Goal: Transaction & Acquisition: Book appointment/travel/reservation

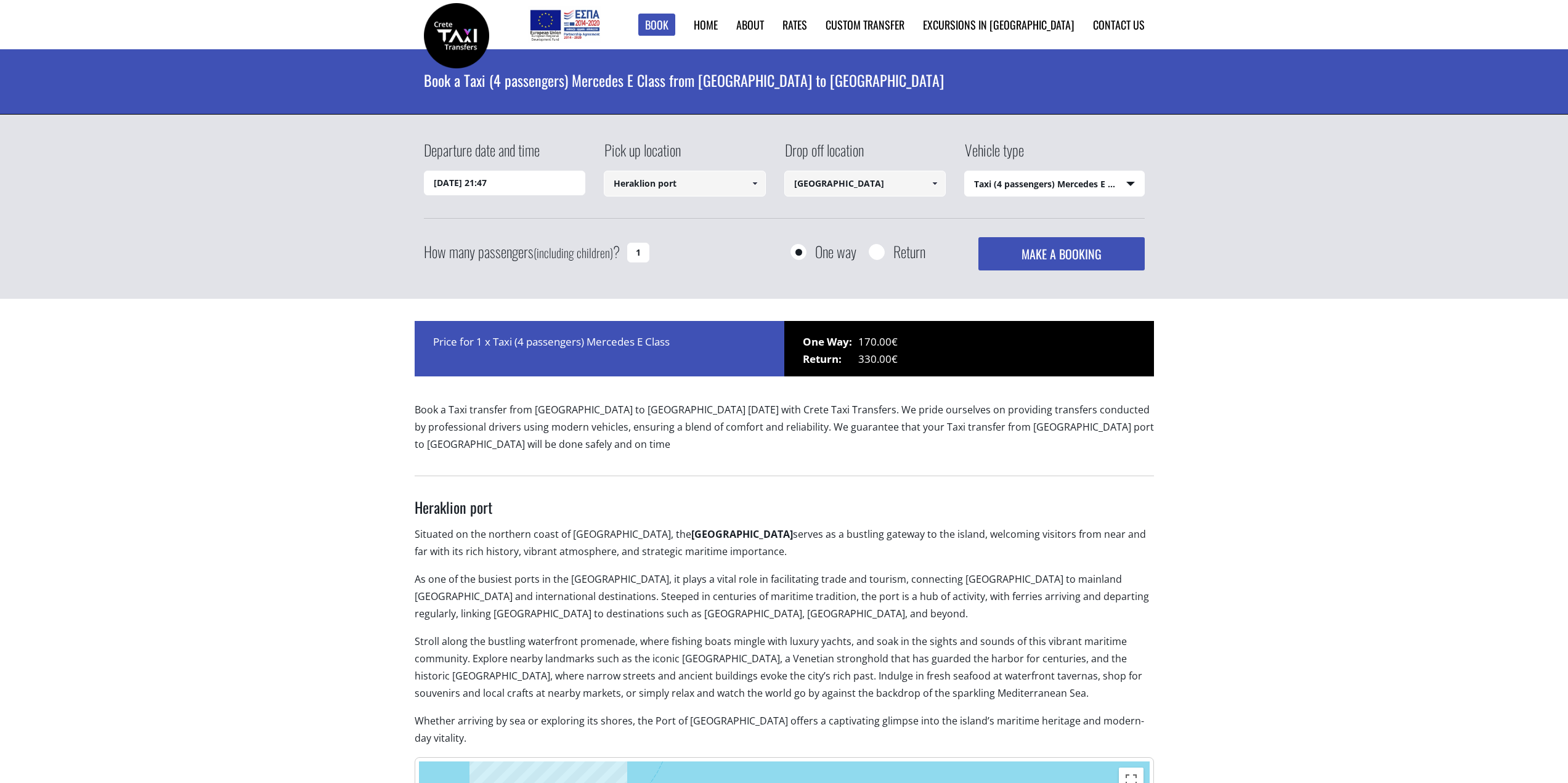
select select "540"
click at [835, 86] on link "Our Fleet" at bounding box center [792, 82] width 123 height 22
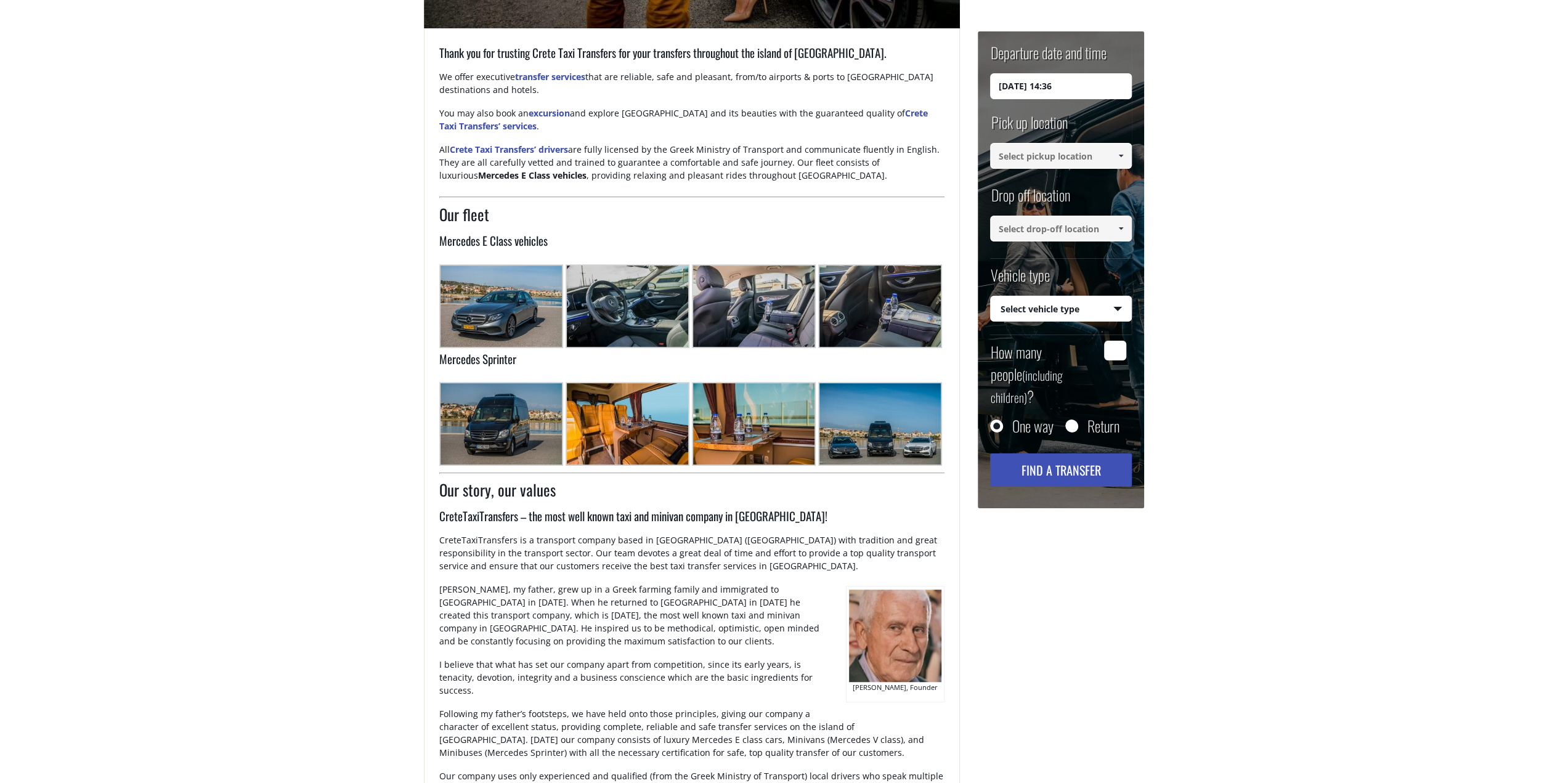
scroll to position [480, 0]
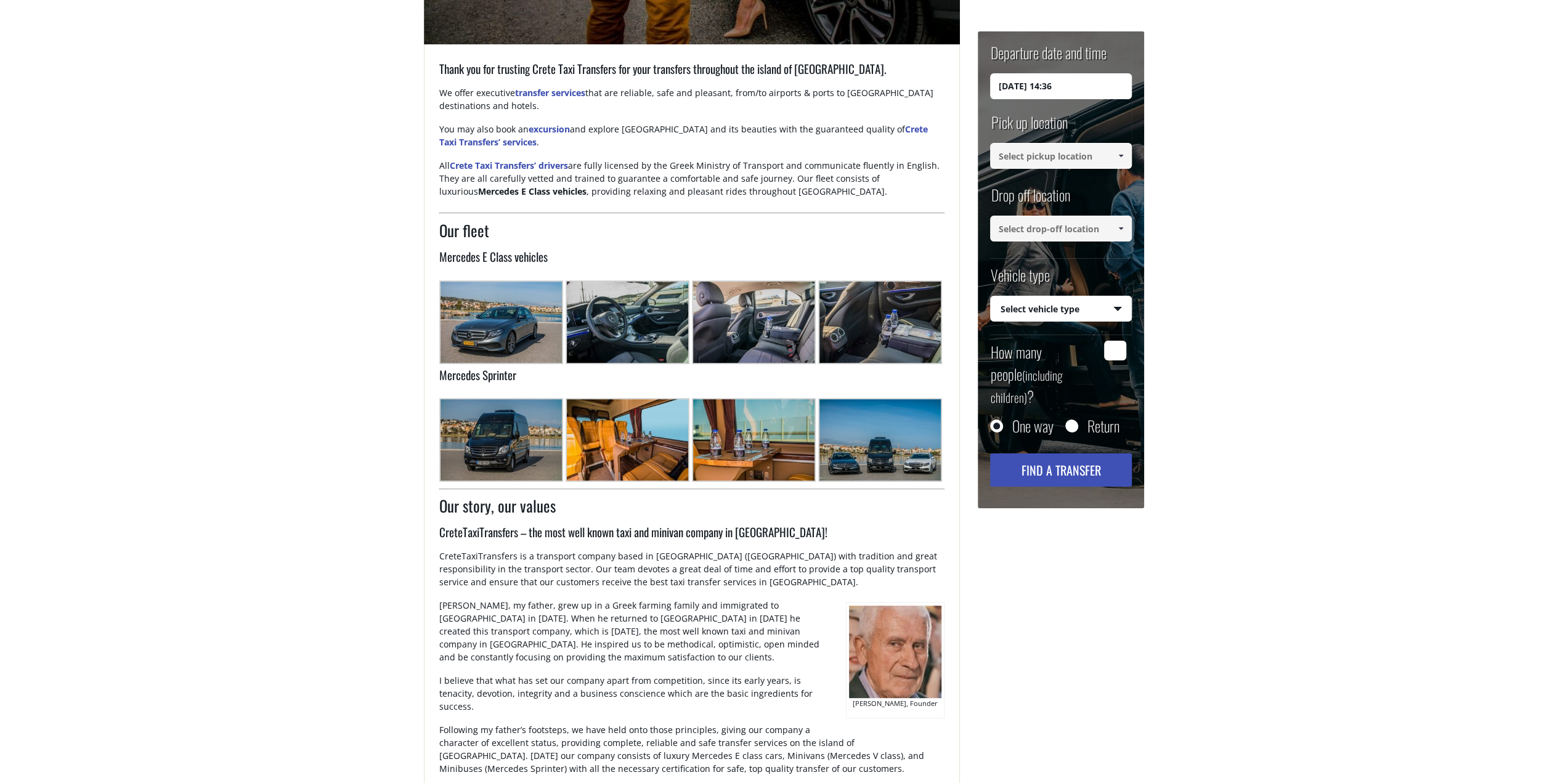
click at [489, 299] on img at bounding box center [501, 322] width 124 height 83
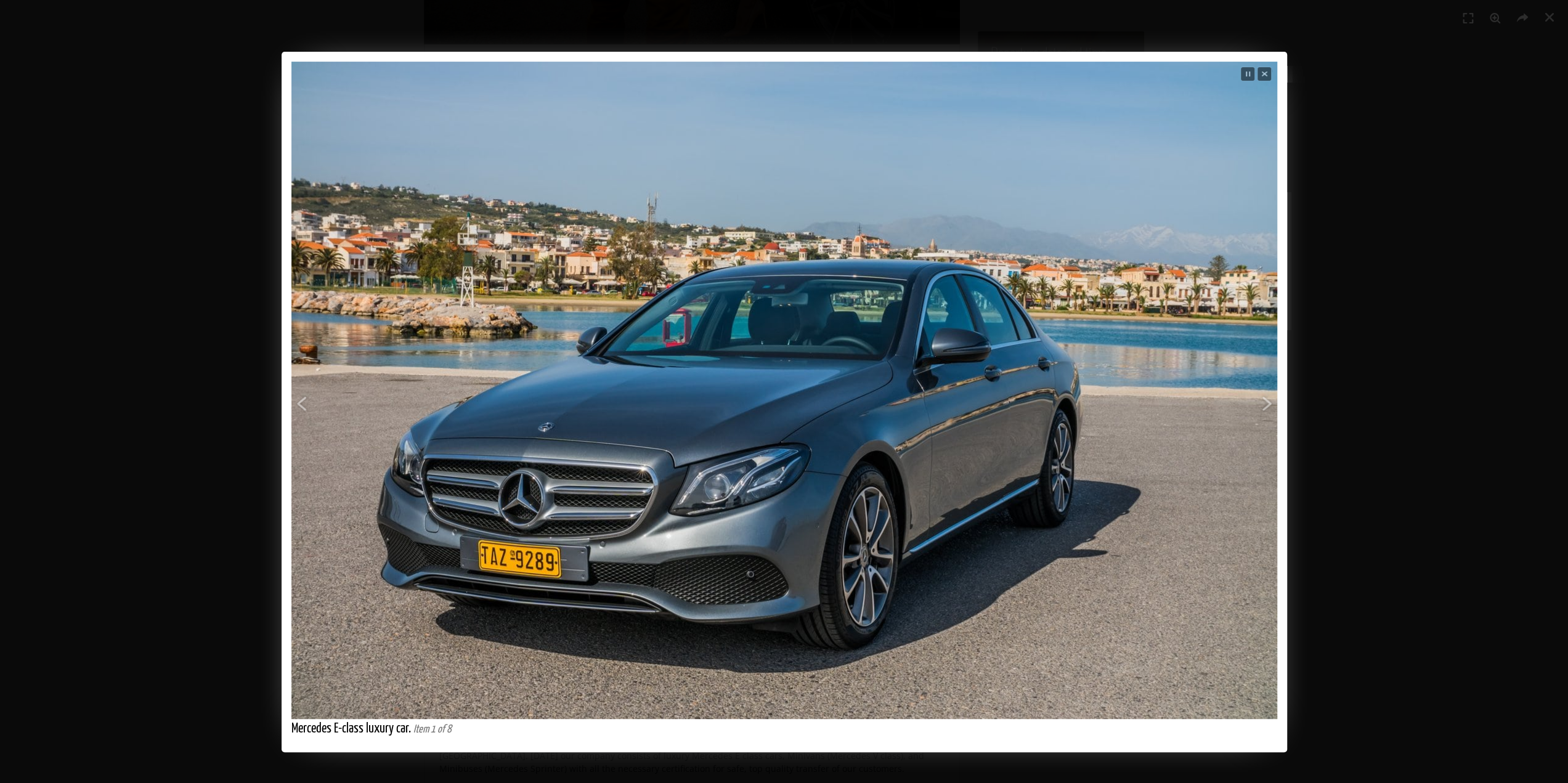
drag, startPoint x: 632, startPoint y: 303, endPoint x: 1126, endPoint y: 120, distance: 526.8
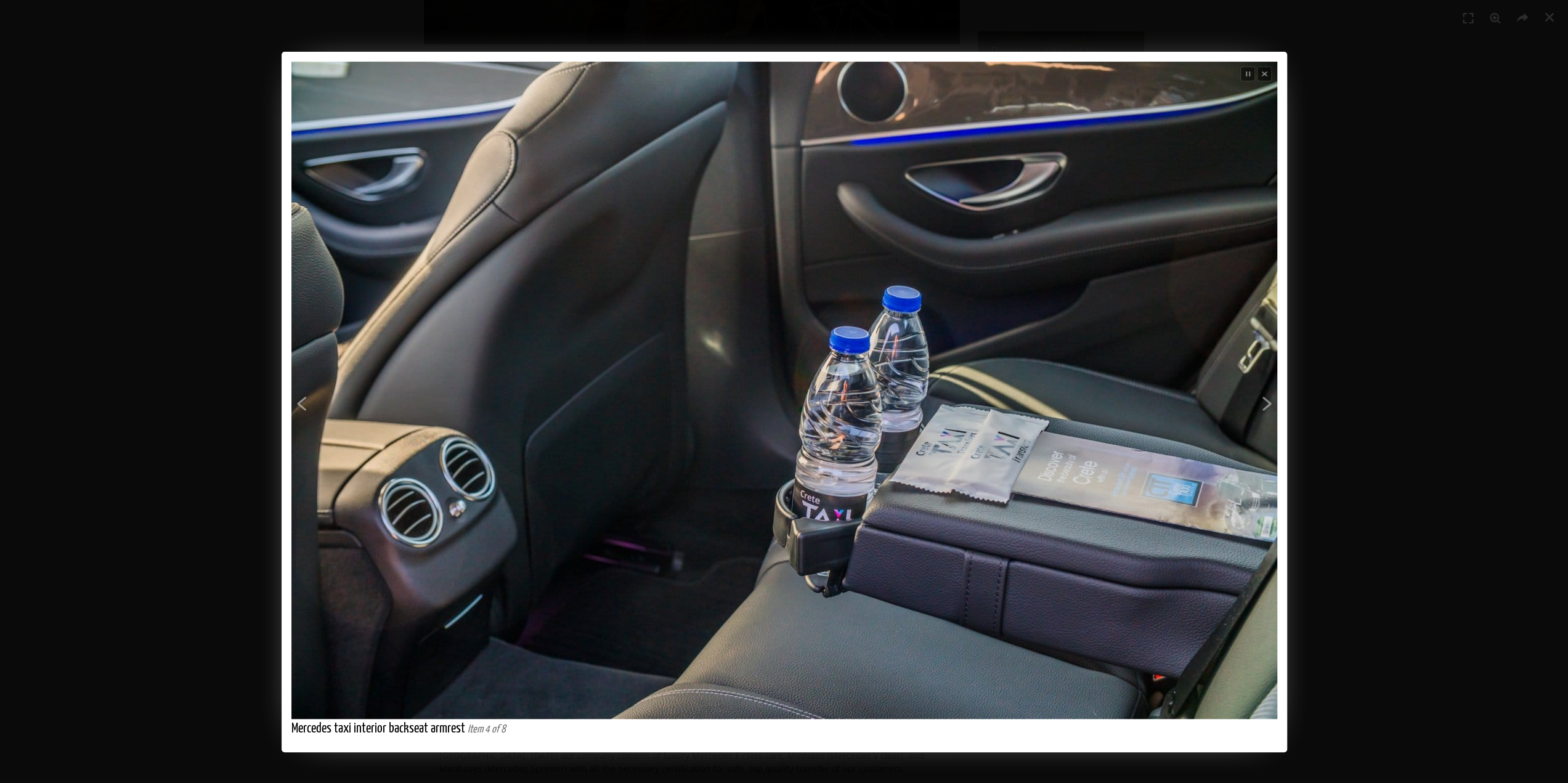
click at [1434, 94] on div "Previous Next Close Stop slideshow Loading Mercedes taxi interior backseat armr…" at bounding box center [784, 402] width 1568 height 701
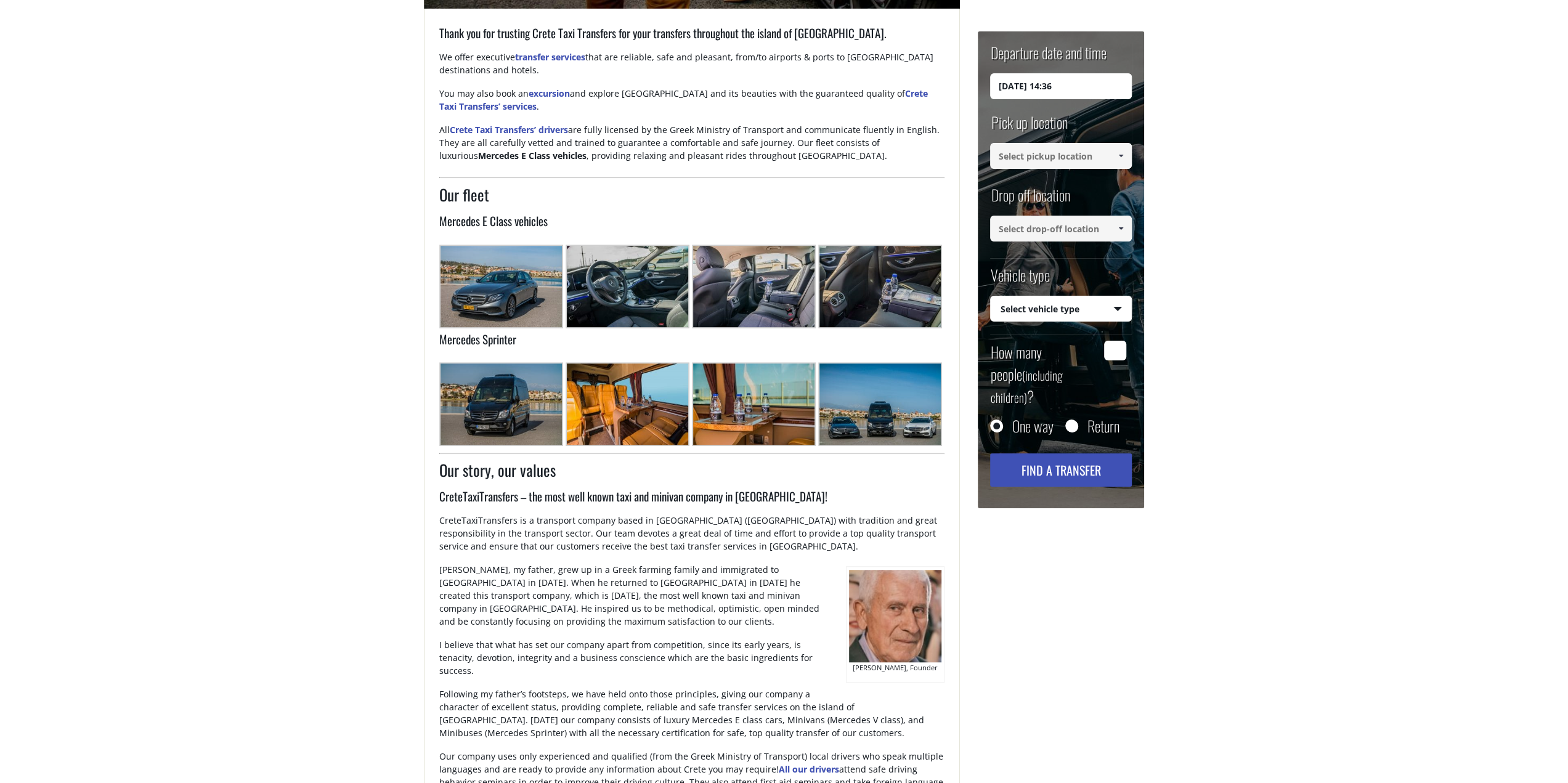
scroll to position [419, 0]
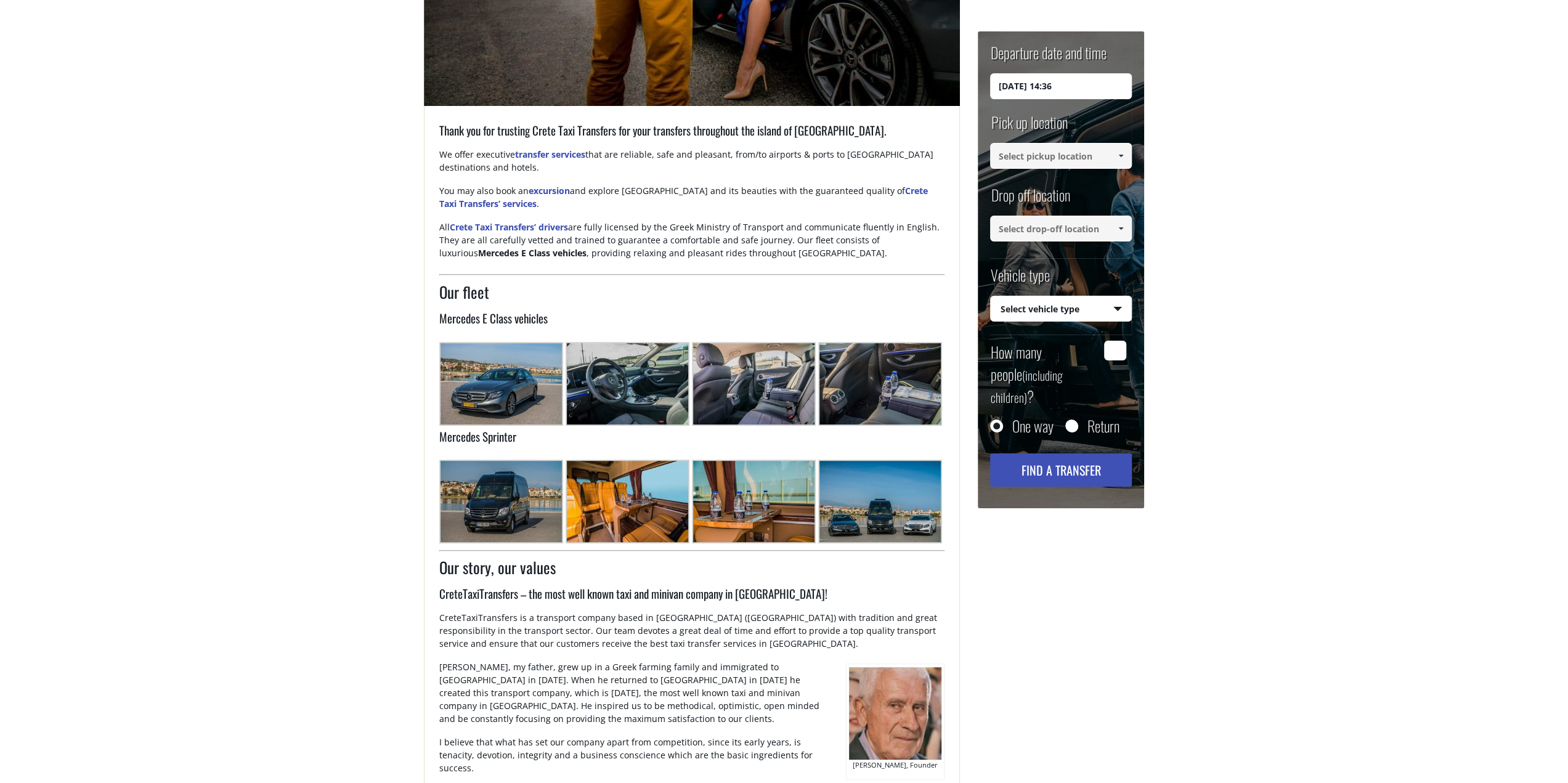
click at [489, 530] on img at bounding box center [501, 501] width 124 height 83
